Goal: Navigation & Orientation: Find specific page/section

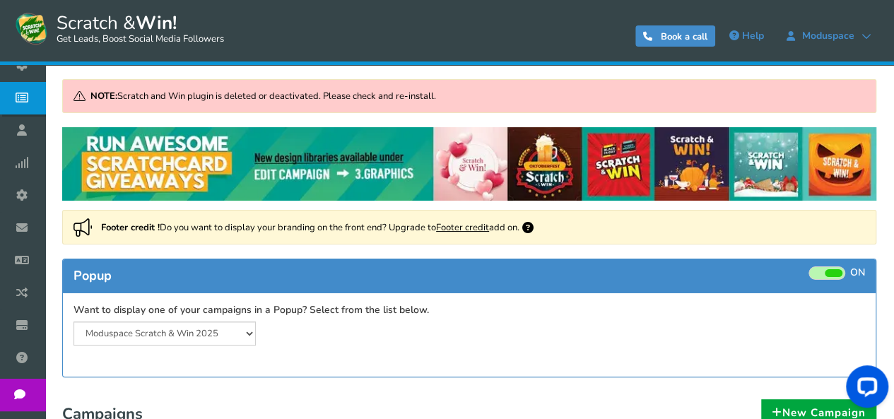
click at [0, 0] on span "Users" at bounding box center [0, 0] width 0 height 0
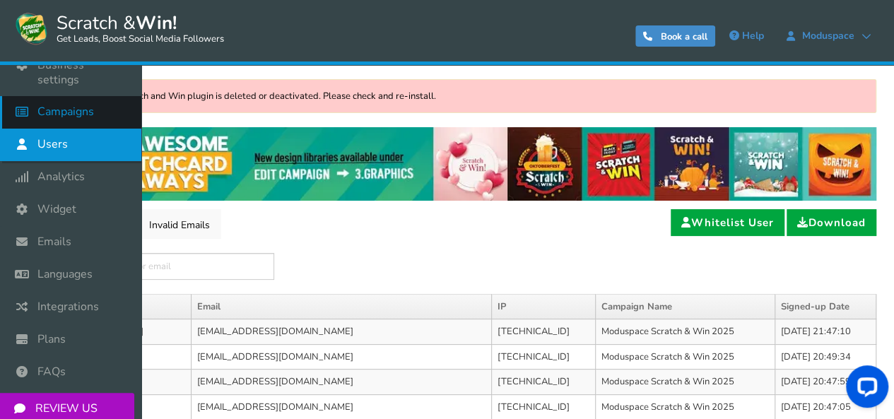
click at [66, 107] on span "Campaigns" at bounding box center [65, 112] width 57 height 15
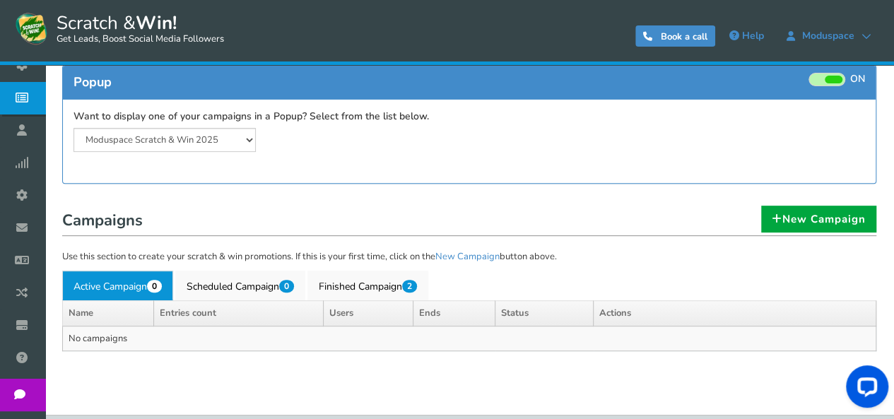
scroll to position [230, 0]
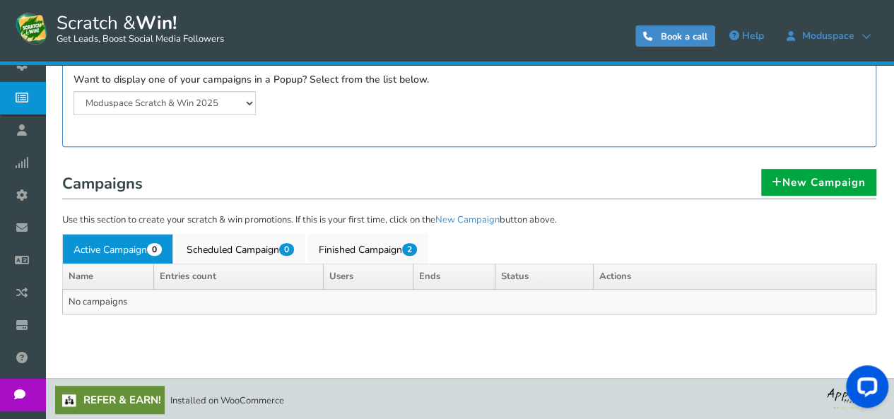
click at [370, 264] on th "Users" at bounding box center [368, 276] width 89 height 25
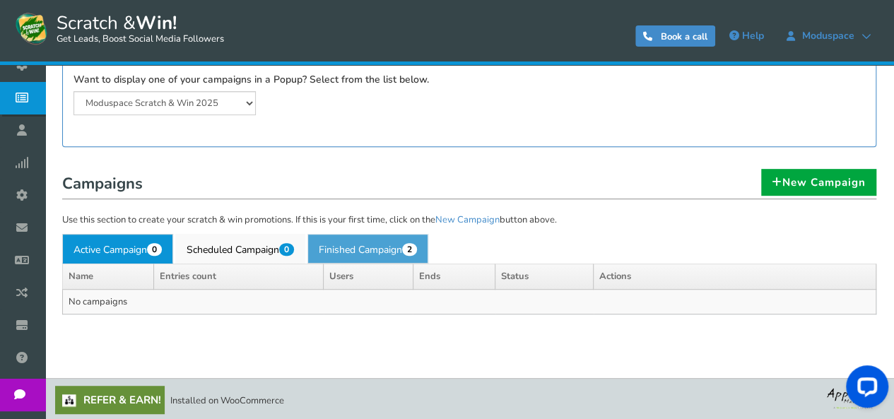
click at [368, 256] on link "Finished Campaign 2" at bounding box center [367, 249] width 121 height 30
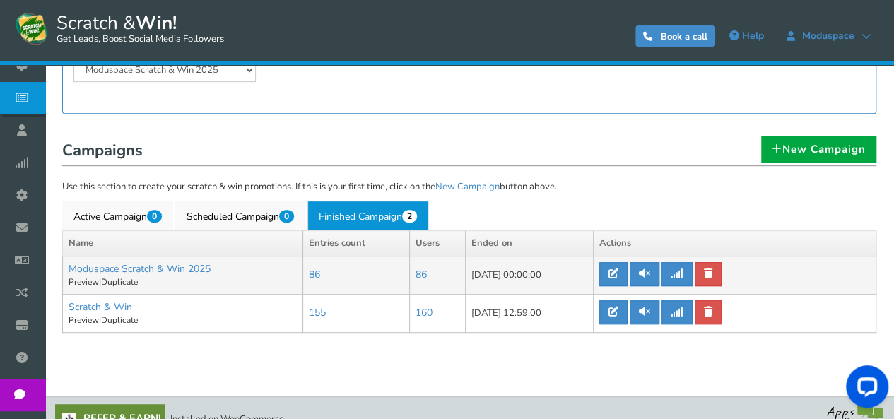
scroll to position [281, 0]
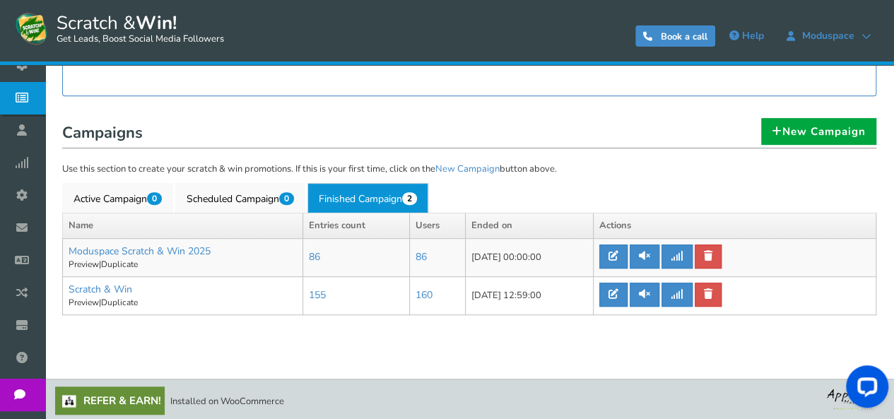
click at [72, 354] on div "View less View more NOTE: Scratch and Win plugin is deleted or deactivated. Ple…" at bounding box center [447, 103] width 894 height 638
click at [140, 208] on link "Active Campaign 0" at bounding box center [117, 198] width 111 height 30
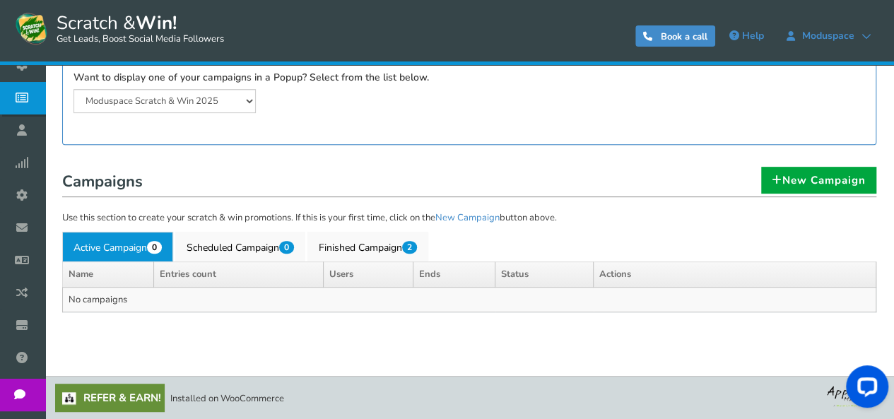
scroll to position [230, 0]
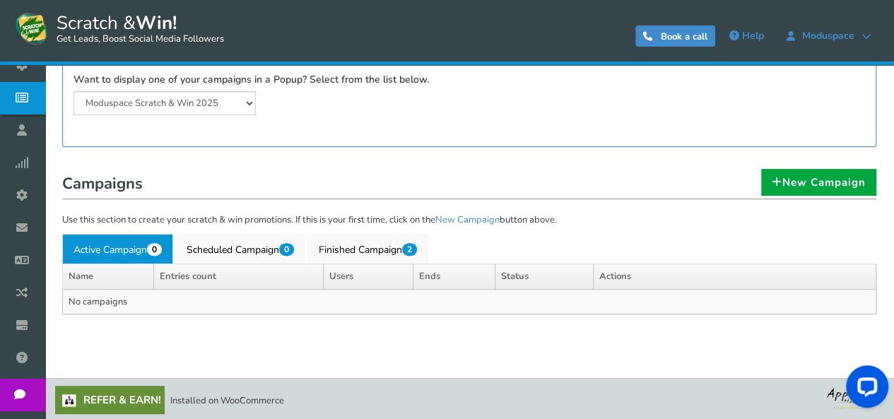
click at [73, 204] on div "Campaigns New Campaign Use this section to create your scratch & win promotions…" at bounding box center [469, 245] width 835 height 168
